Goal: Transaction & Acquisition: Purchase product/service

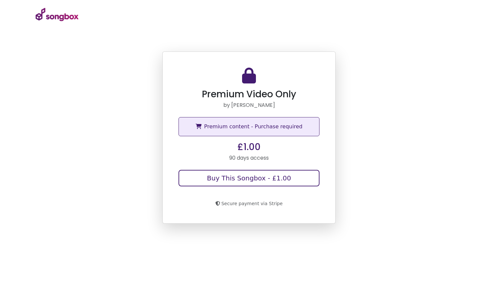
click at [254, 178] on button "Buy This Songbox - £1.00" at bounding box center [249, 178] width 141 height 16
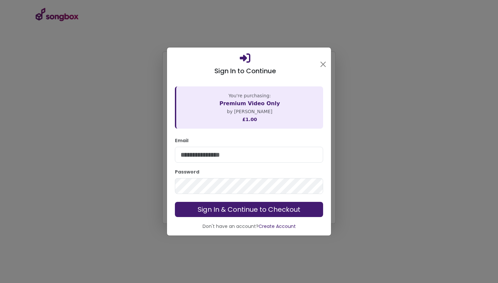
click at [274, 226] on link "Create Account" at bounding box center [277, 226] width 37 height 7
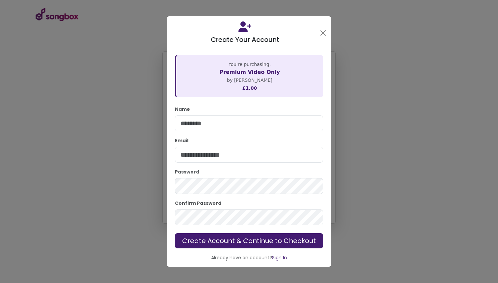
click at [244, 31] on icon at bounding box center [245, 26] width 146 height 11
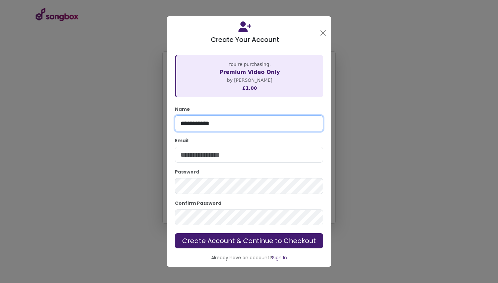
type input "**********"
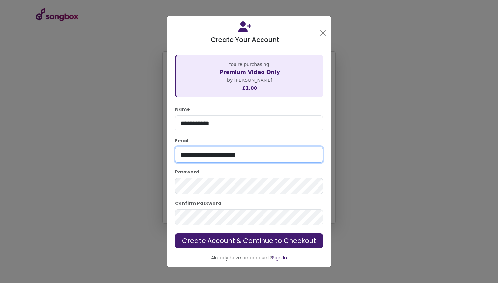
type input "**********"
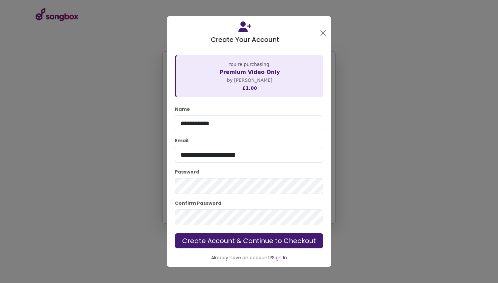
click at [223, 241] on span "Create Account & Continue to Checkout" at bounding box center [249, 240] width 134 height 9
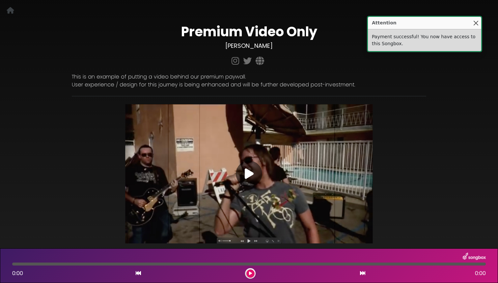
click at [476, 23] on button "Close" at bounding box center [475, 22] width 7 height 7
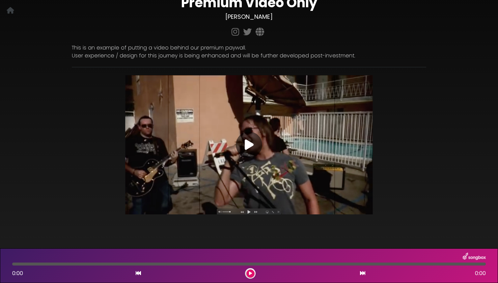
scroll to position [14, 0]
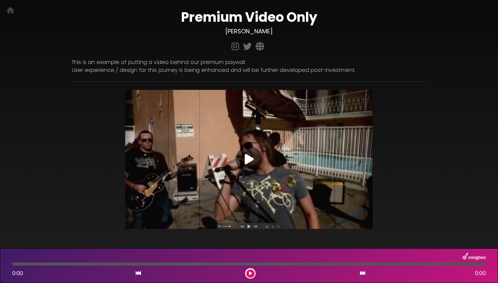
click at [251, 157] on icon at bounding box center [249, 159] width 9 height 12
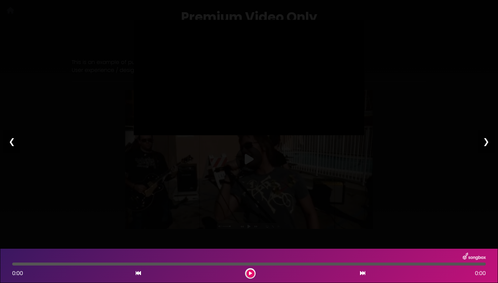
click at [141, 264] on div at bounding box center [249, 263] width 474 height 3
click at [191, 265] on div "0:00 0:00" at bounding box center [249, 265] width 482 height 26
click at [190, 263] on div at bounding box center [249, 263] width 474 height 3
click at [18, 264] on div at bounding box center [249, 263] width 474 height 3
click at [48, 264] on div at bounding box center [249, 263] width 474 height 3
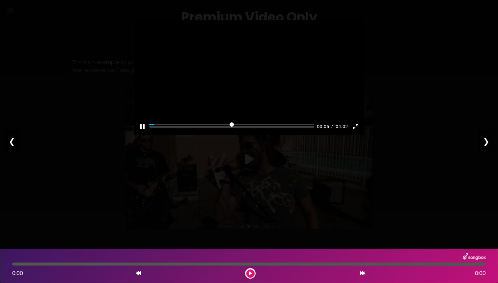
click at [209, 119] on div at bounding box center [249, 77] width 231 height 115
click at [141, 132] on button "Pause Play" at bounding box center [142, 126] width 11 height 11
drag, startPoint x: 159, startPoint y: 139, endPoint x: 196, endPoint y: 139, distance: 36.6
click at [196, 130] on input "Seek" at bounding box center [231, 127] width 165 height 6
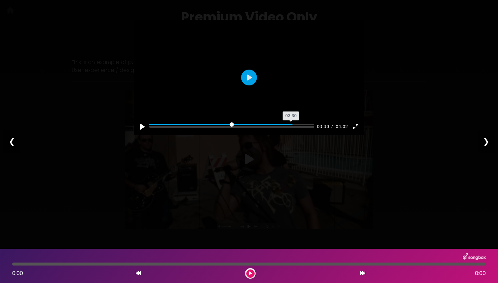
click at [292, 130] on input "Seek" at bounding box center [231, 127] width 165 height 6
click at [303, 130] on input "Seek" at bounding box center [231, 127] width 165 height 6
type input "***"
click at [413, 84] on div "Pause Play % buffered 04:02 04:02 04:02 Exit fullscreen Enter fullscreen Play ❮…" at bounding box center [249, 141] width 498 height 283
